Goal: Find specific page/section

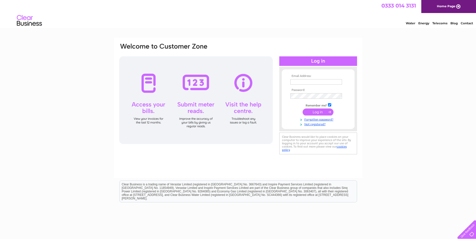
type input "[EMAIL_ADDRESS][DOMAIN_NAME]"
click at [311, 113] on input "submit" at bounding box center [318, 112] width 31 height 7
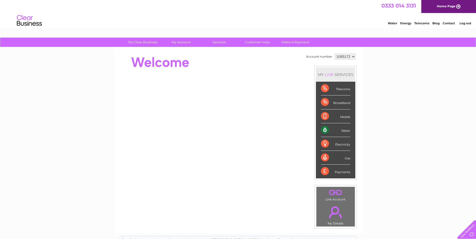
click at [336, 130] on div "Water" at bounding box center [335, 130] width 29 height 14
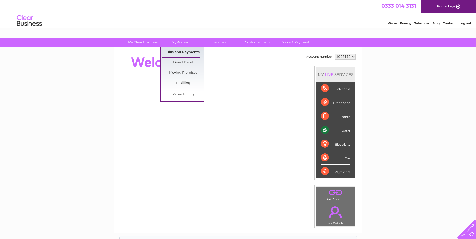
click at [176, 50] on link "Bills and Payments" at bounding box center [182, 52] width 41 height 10
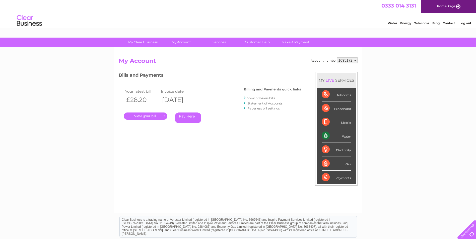
click at [142, 117] on link "." at bounding box center [146, 116] width 44 height 7
